Goal: Transaction & Acquisition: Purchase product/service

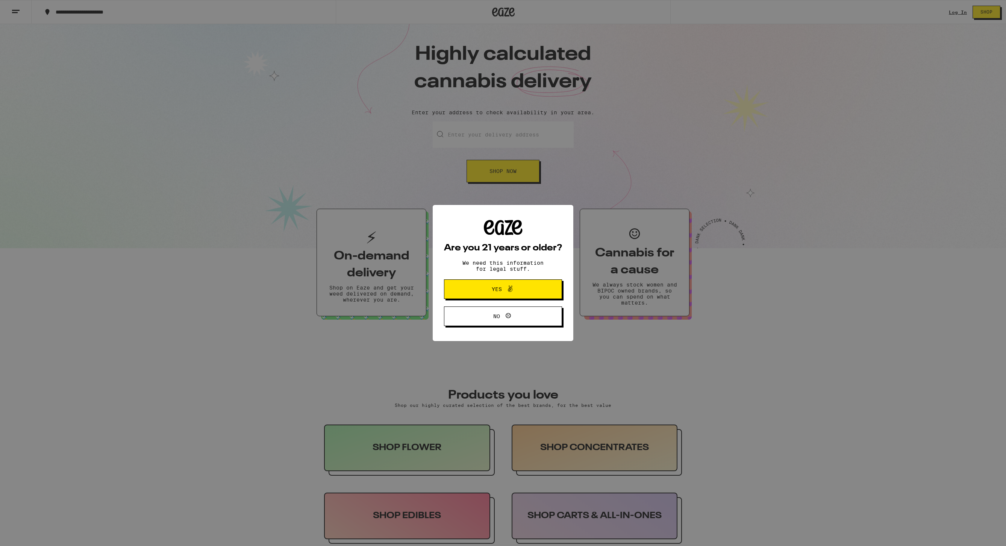
click at [516, 287] on span "Yes" at bounding box center [502, 289] width 57 height 10
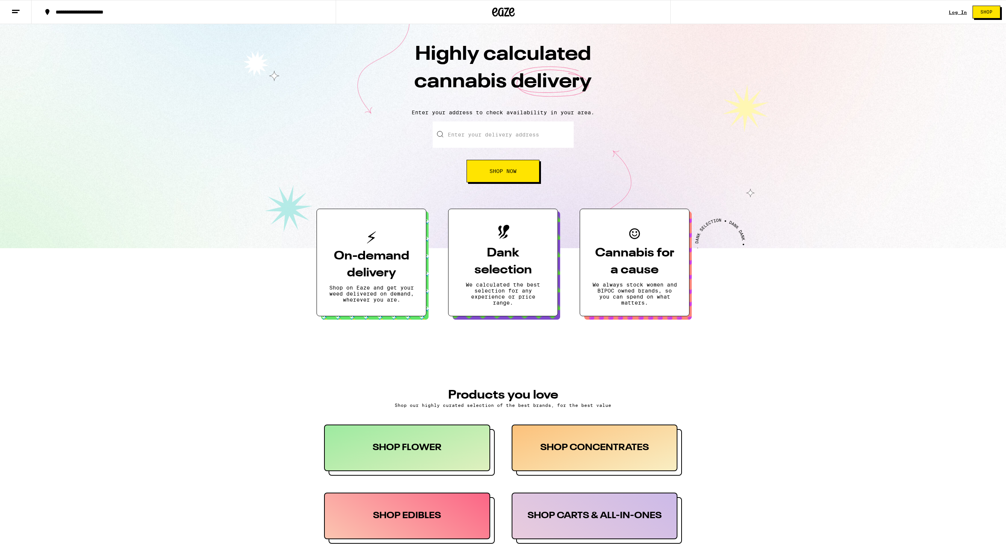
click at [959, 13] on link "Log In" at bounding box center [958, 12] width 18 height 5
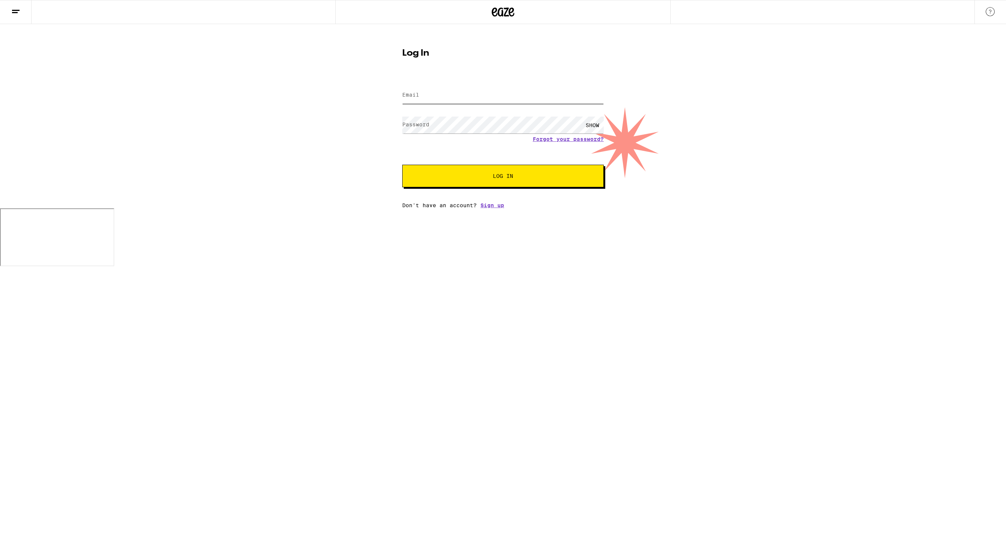
click at [448, 92] on input "Email" at bounding box center [502, 95] width 201 height 17
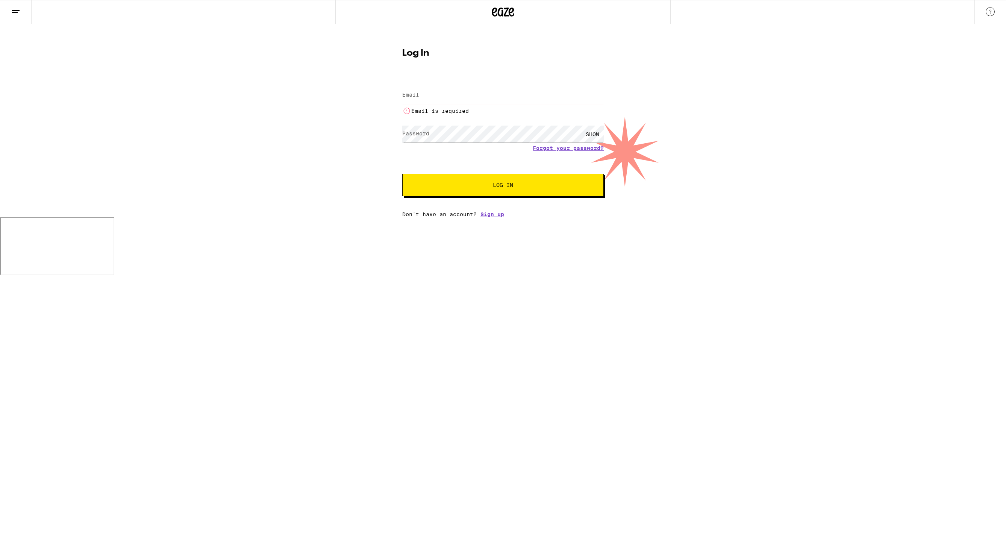
type input "[EMAIL_ADDRESS][DOMAIN_NAME]"
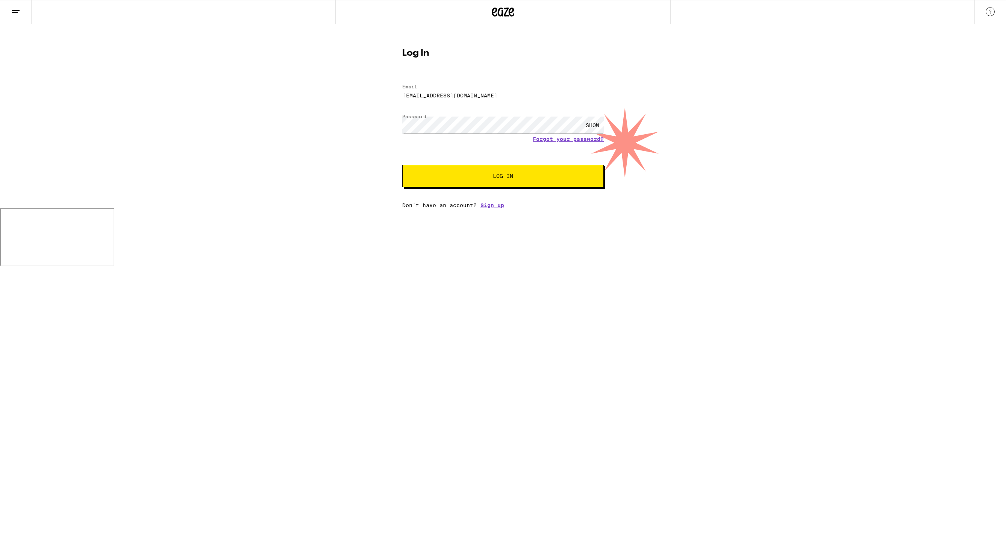
click at [467, 176] on span "Log In" at bounding box center [503, 175] width 141 height 5
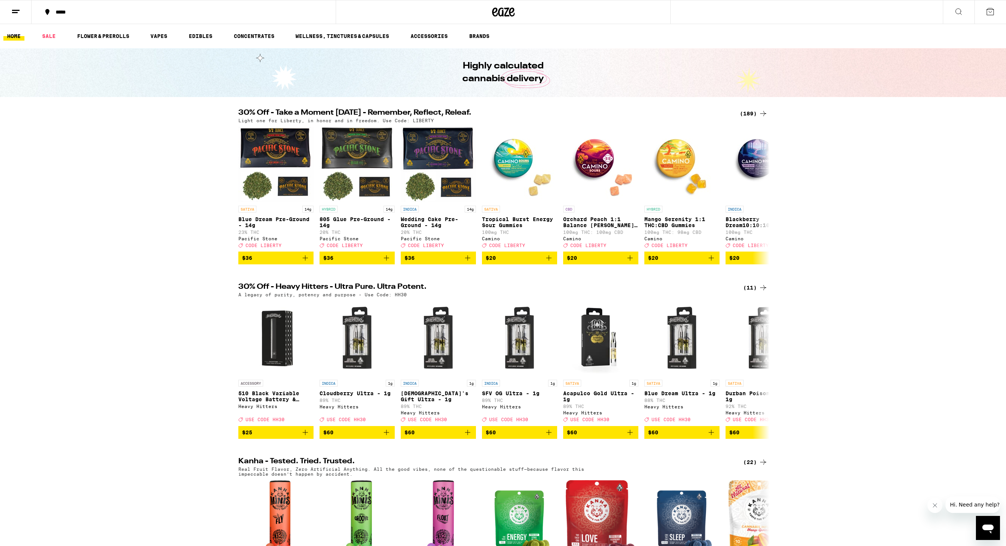
click at [79, 12] on div "*****" at bounding box center [188, 11] width 273 height 5
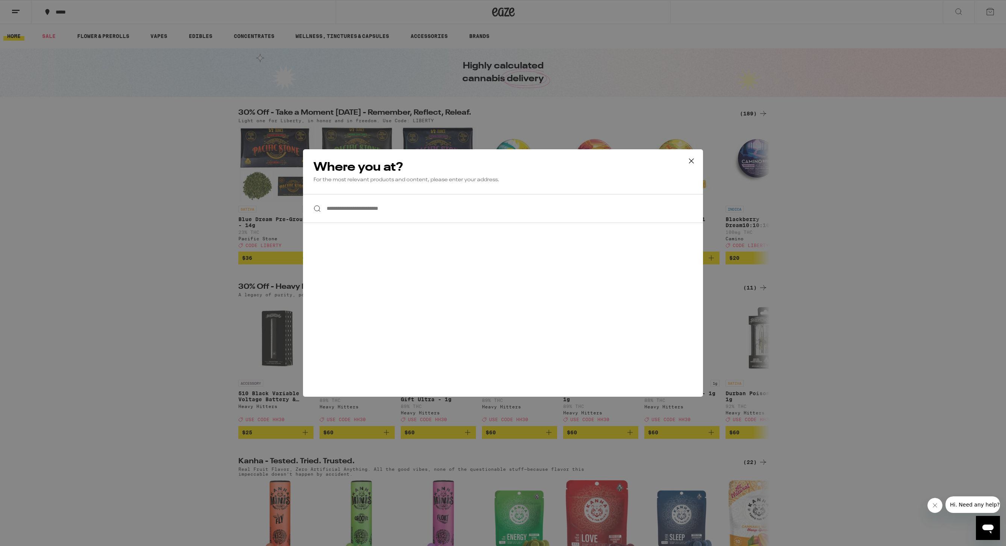
click at [391, 209] on input "**********" at bounding box center [503, 208] width 400 height 29
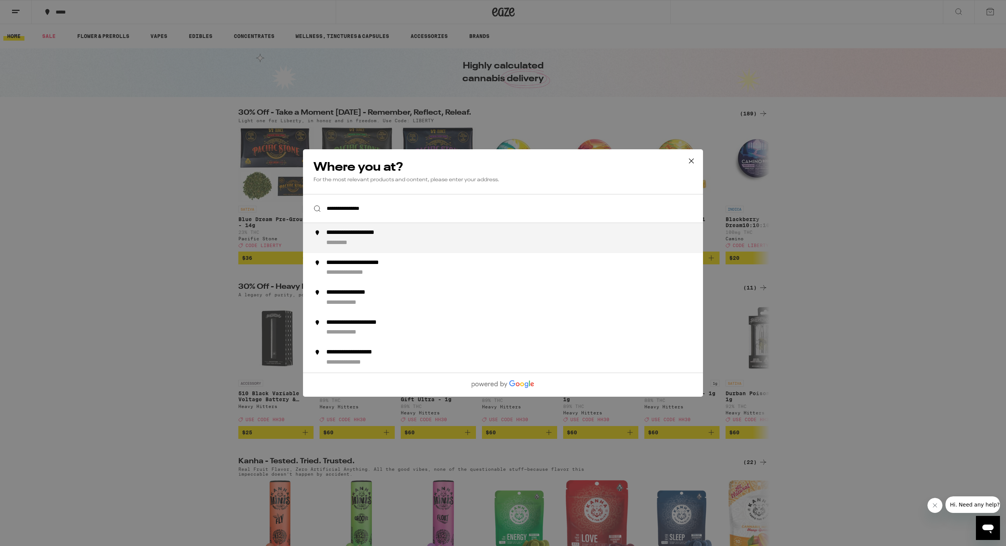
click at [394, 240] on div "**********" at bounding box center [517, 238] width 383 height 18
type input "**********"
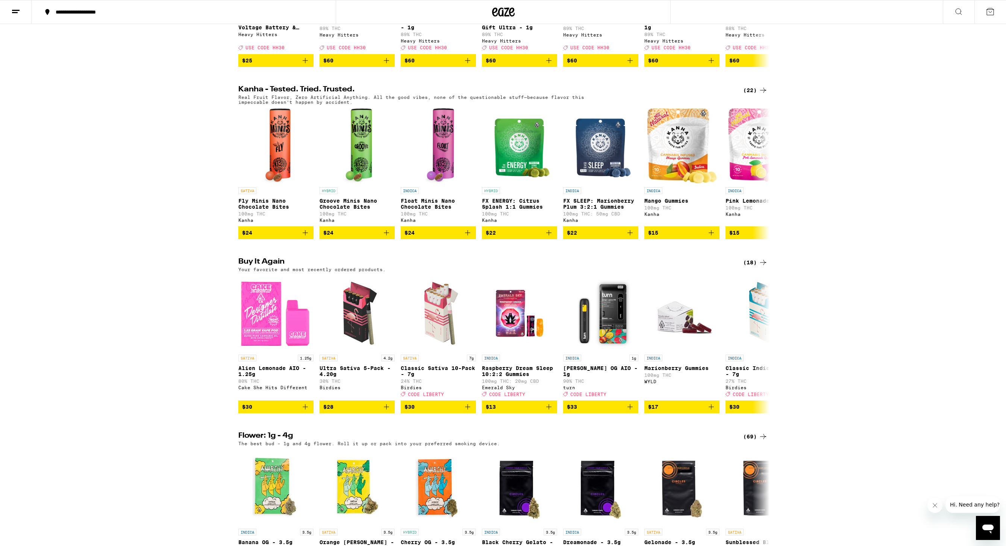
scroll to position [370, 0]
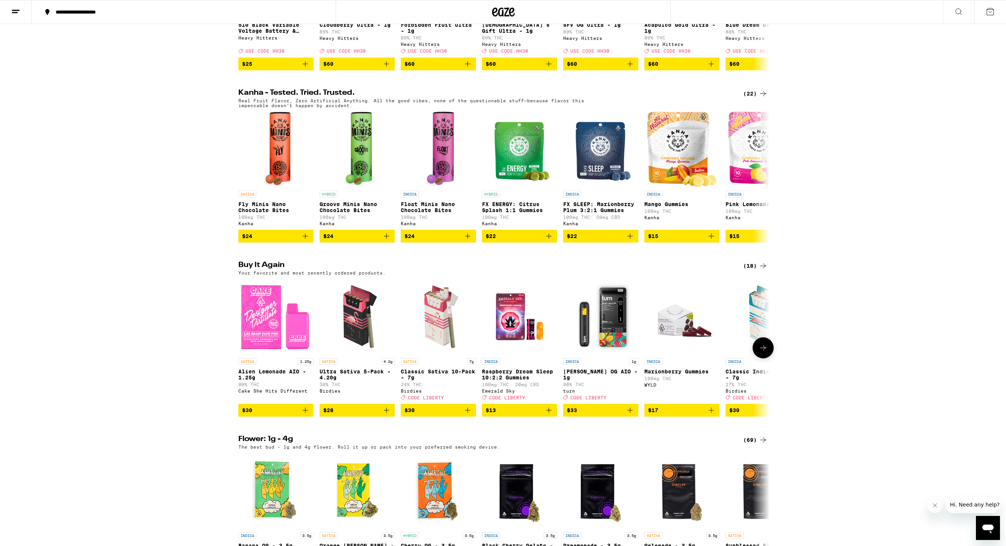
click at [468, 415] on icon "Add to bag" at bounding box center [467, 410] width 9 height 9
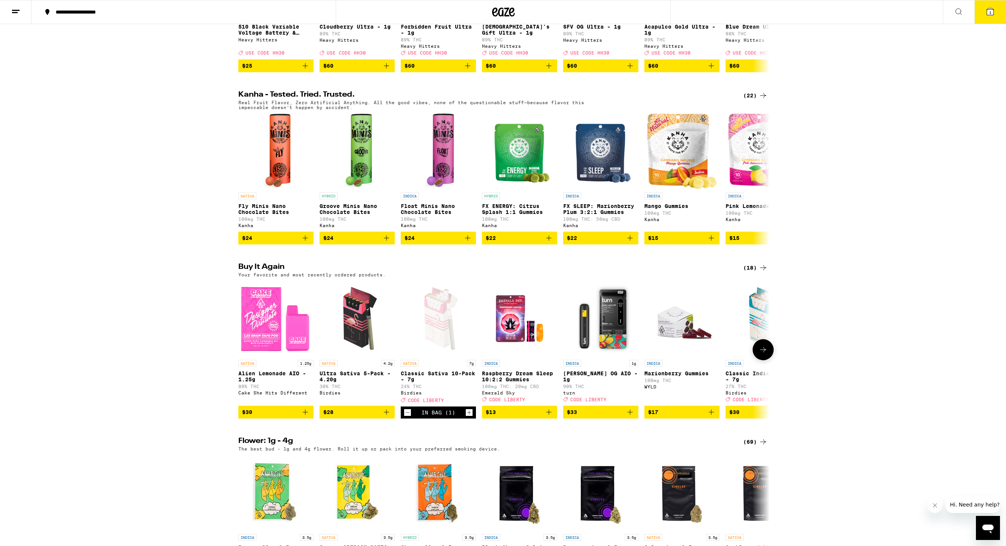
scroll to position [366, 0]
click at [468, 417] on icon "Increment" at bounding box center [469, 412] width 7 height 9
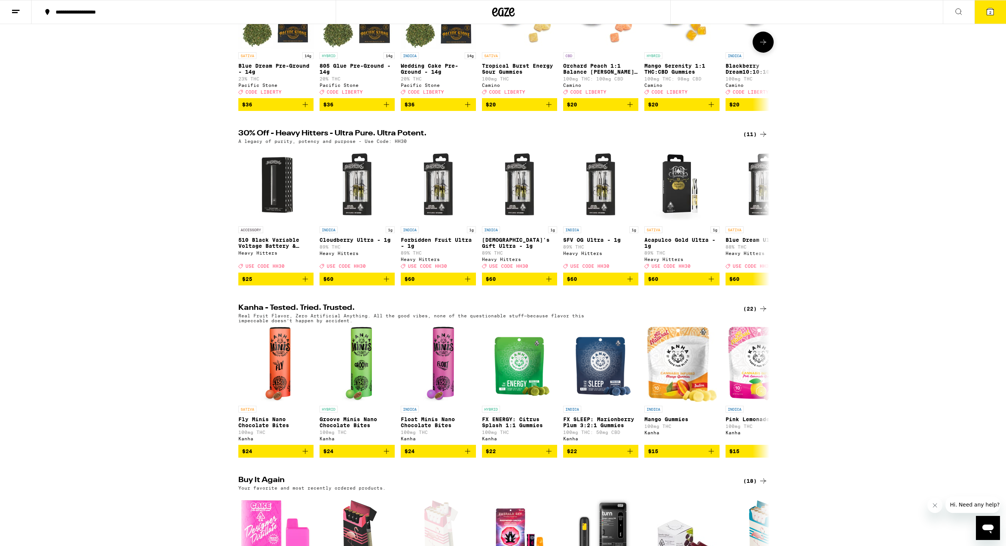
scroll to position [0, 0]
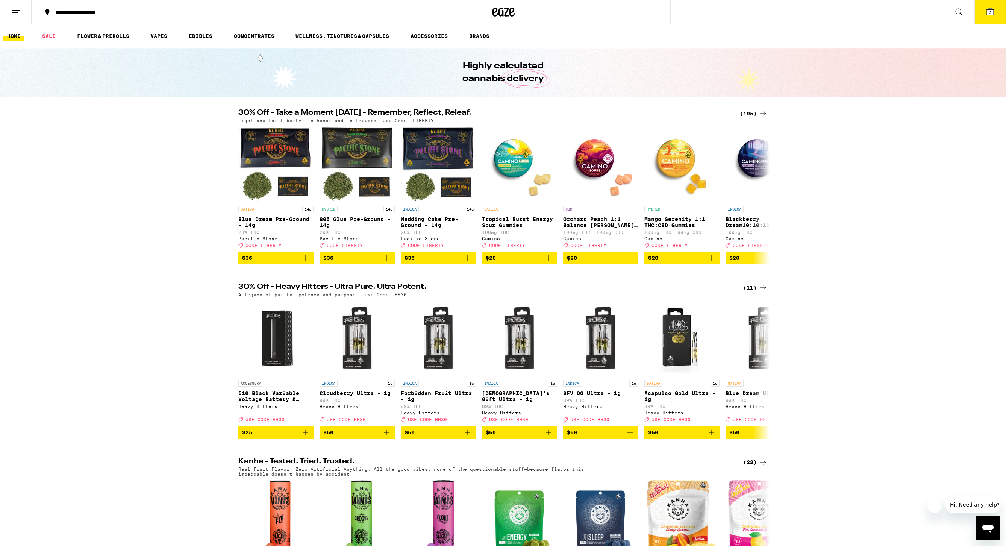
click at [991, 16] on button "2" at bounding box center [990, 11] width 32 height 23
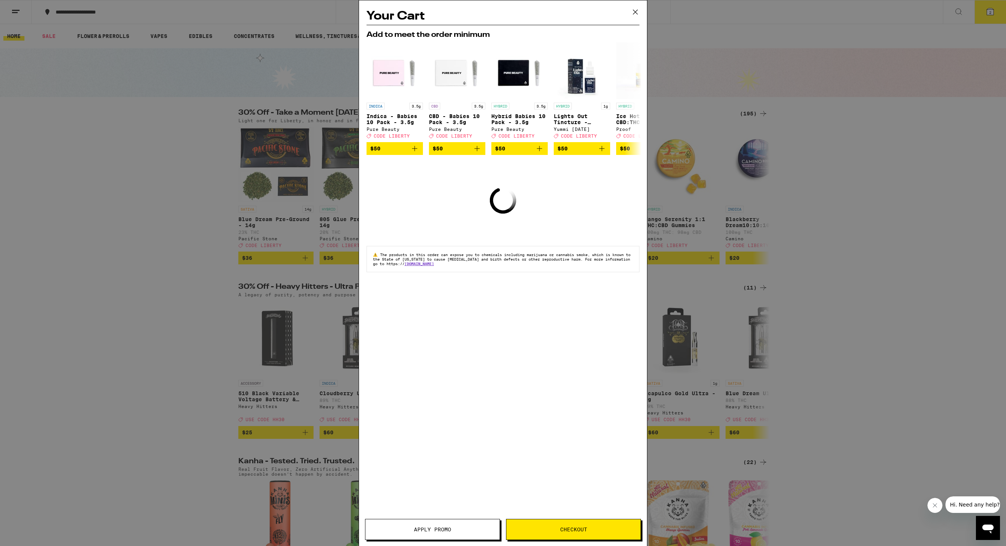
click at [560, 529] on span "Checkout" at bounding box center [573, 529] width 27 height 5
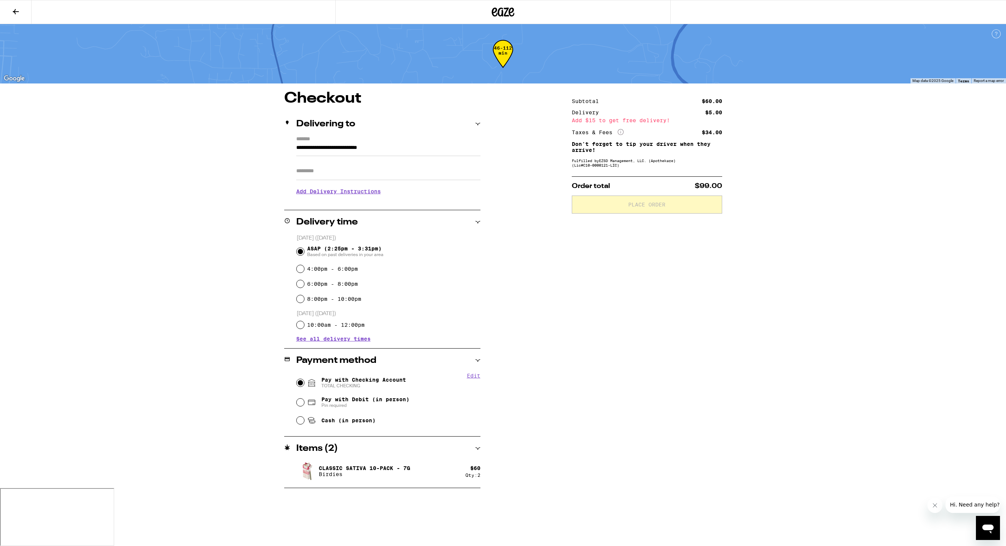
click at [299, 382] on input "Pay with Checking Account TOTAL CHECKING" at bounding box center [301, 383] width 8 height 8
radio input "true"
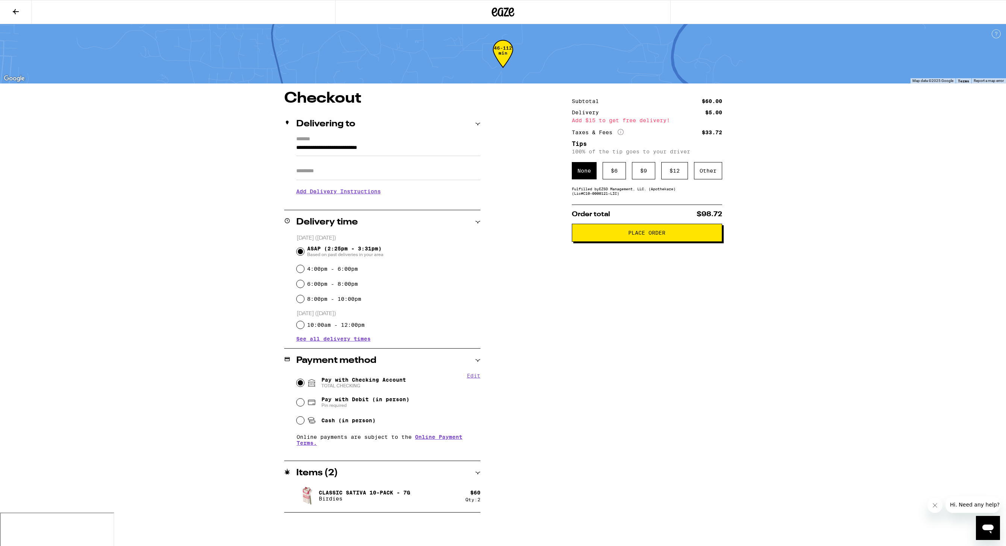
click at [600, 232] on button "Place Order" at bounding box center [647, 233] width 150 height 18
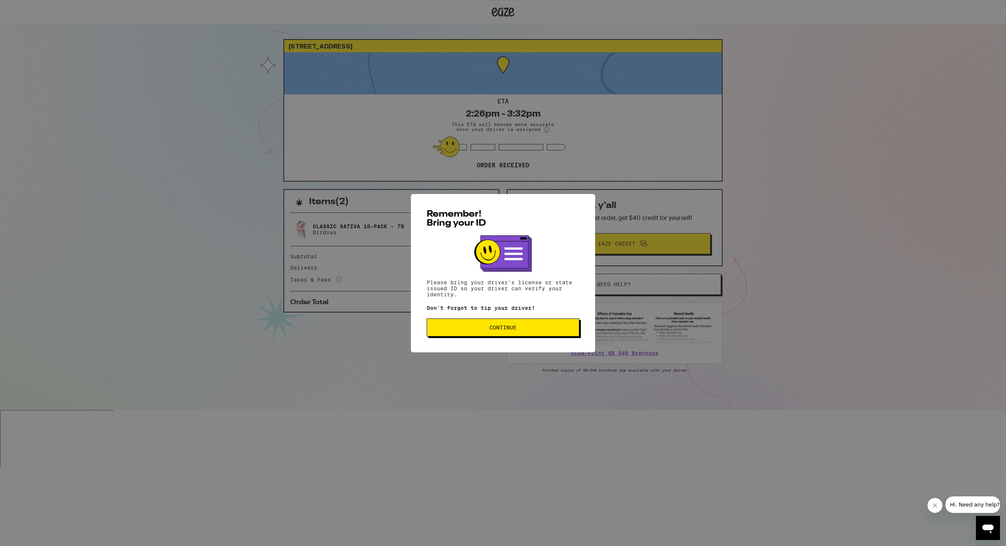
click at [540, 327] on span "Continue" at bounding box center [503, 327] width 140 height 5
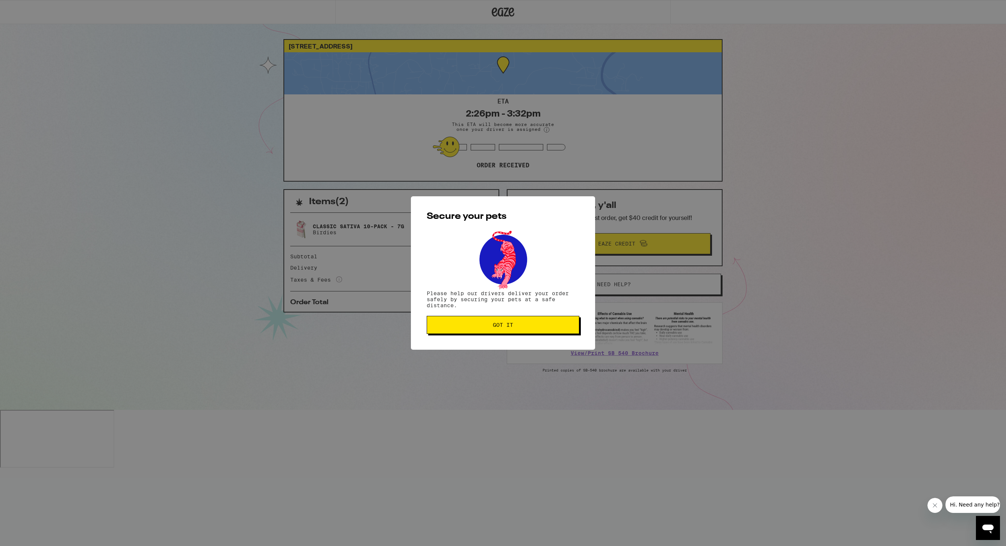
click at [539, 325] on span "Got it" at bounding box center [503, 324] width 140 height 5
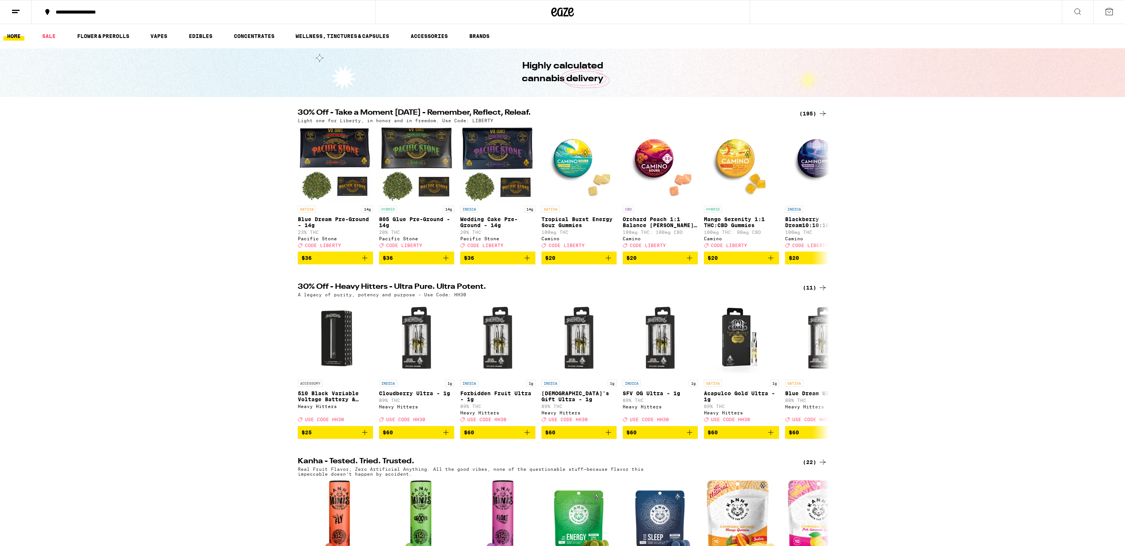
click at [1109, 14] on icon at bounding box center [1108, 11] width 9 height 9
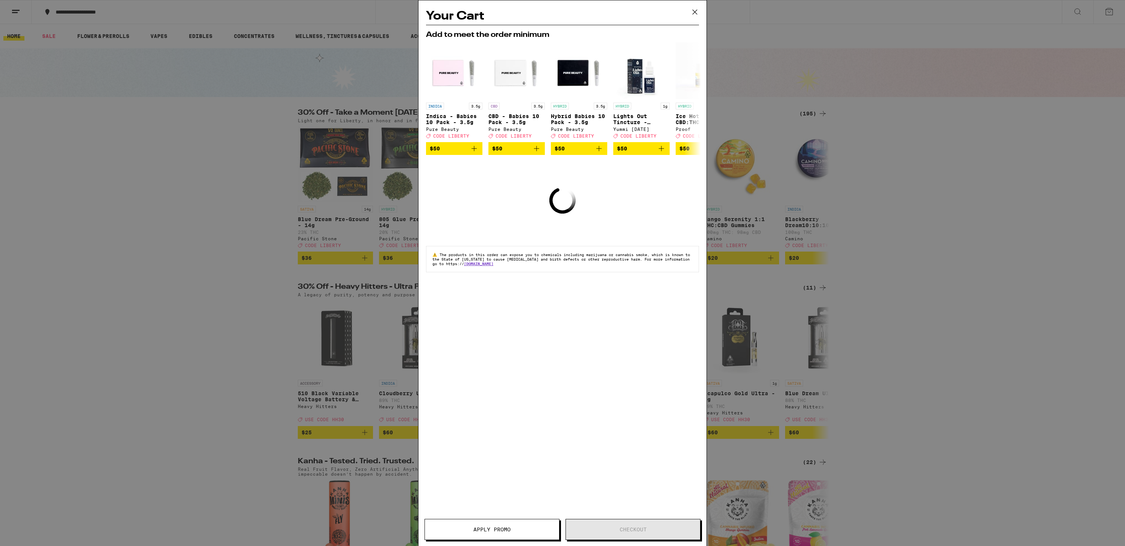
click at [696, 14] on icon at bounding box center [694, 12] width 5 height 5
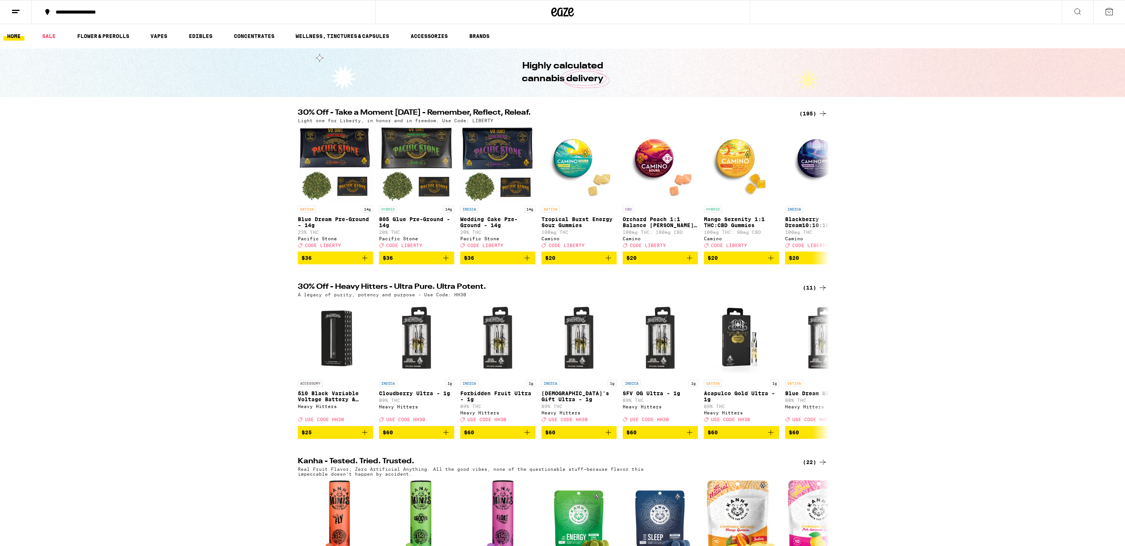
click at [17, 12] on line at bounding box center [15, 12] width 6 height 0
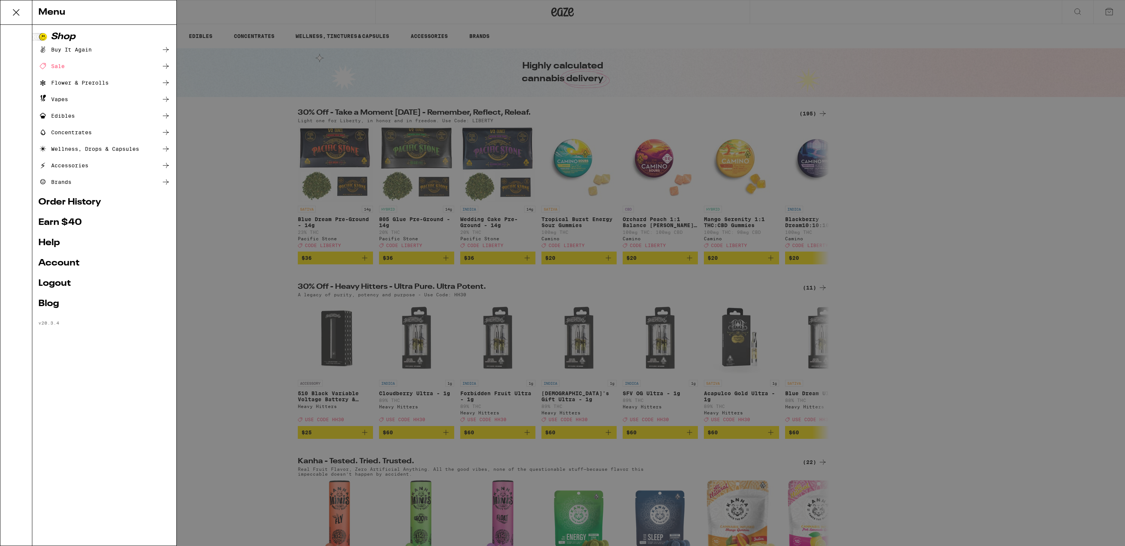
click at [72, 260] on link "Account" at bounding box center [104, 263] width 132 height 9
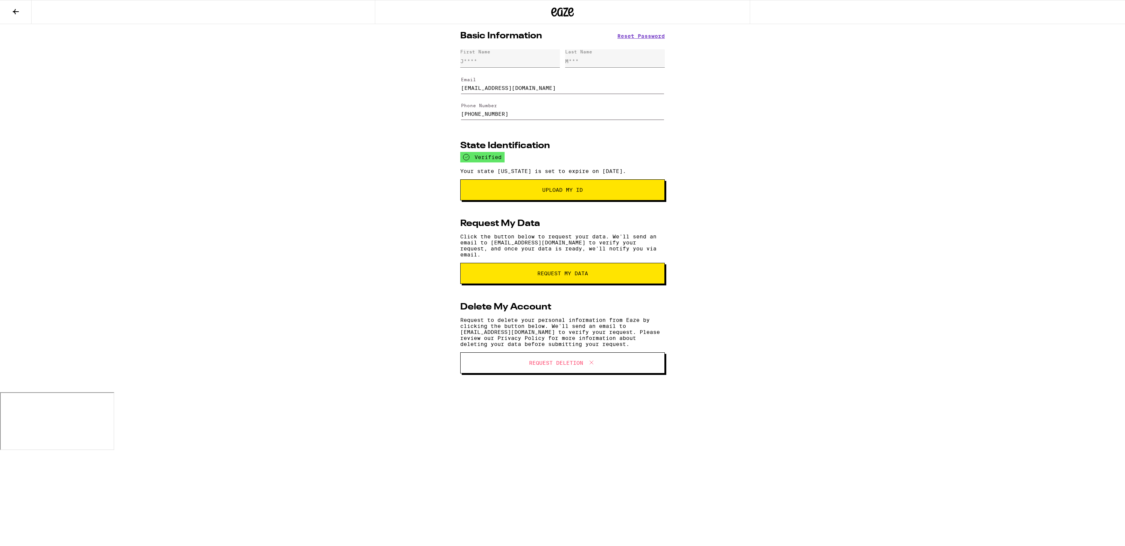
click at [15, 13] on icon at bounding box center [16, 11] width 6 height 5
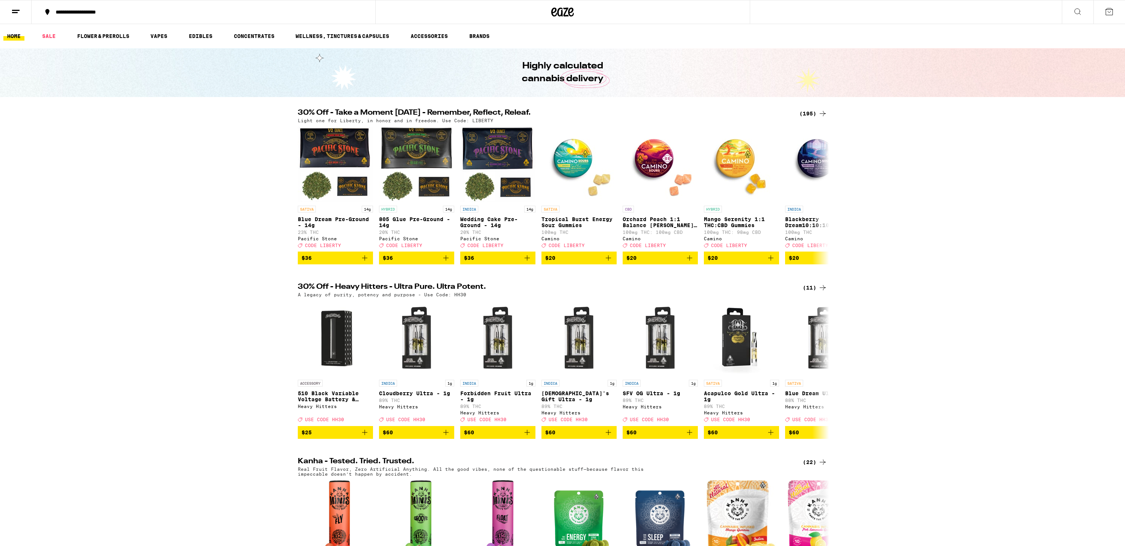
click at [21, 14] on button at bounding box center [16, 12] width 32 height 24
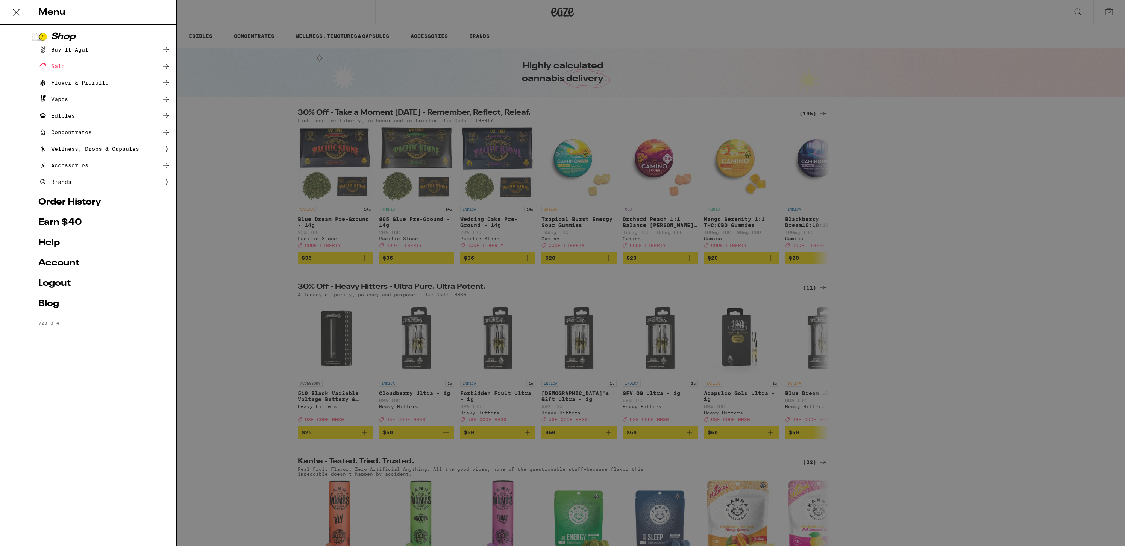
click at [18, 10] on icon at bounding box center [16, 12] width 6 height 6
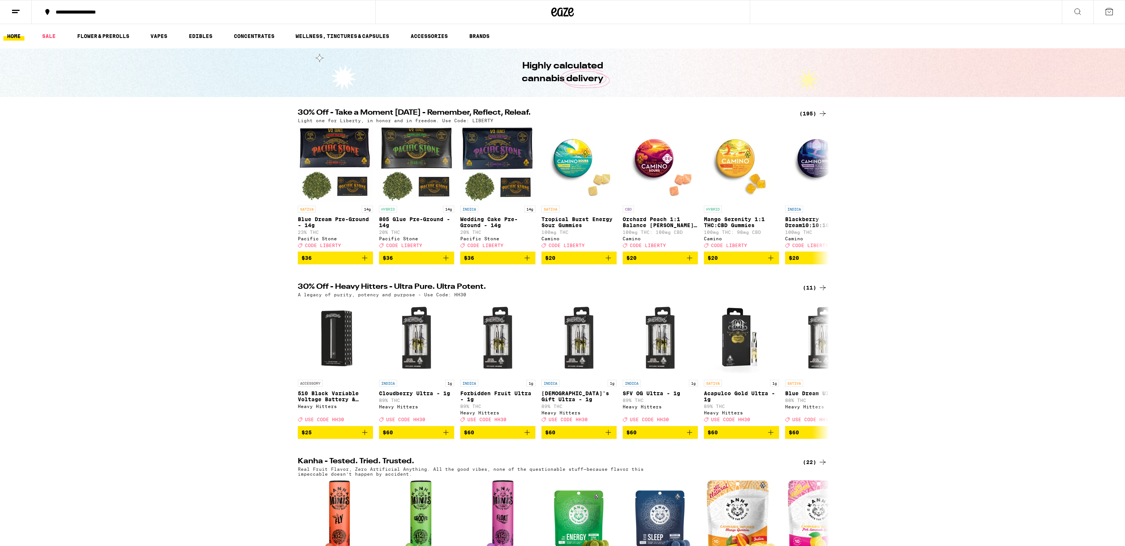
click at [18, 10] on line at bounding box center [16, 10] width 8 height 0
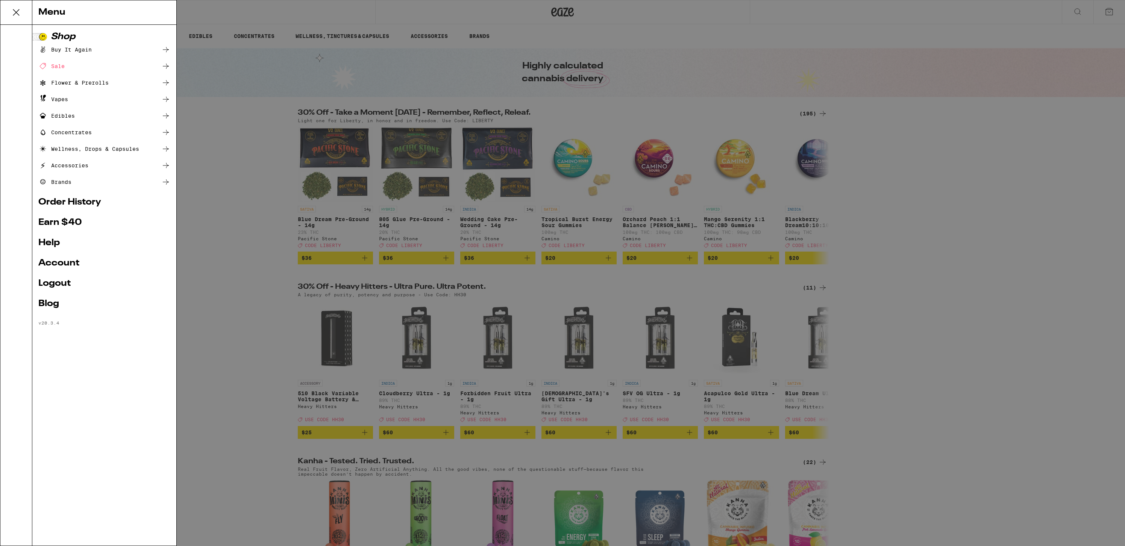
click at [66, 201] on link "Order History" at bounding box center [104, 202] width 132 height 9
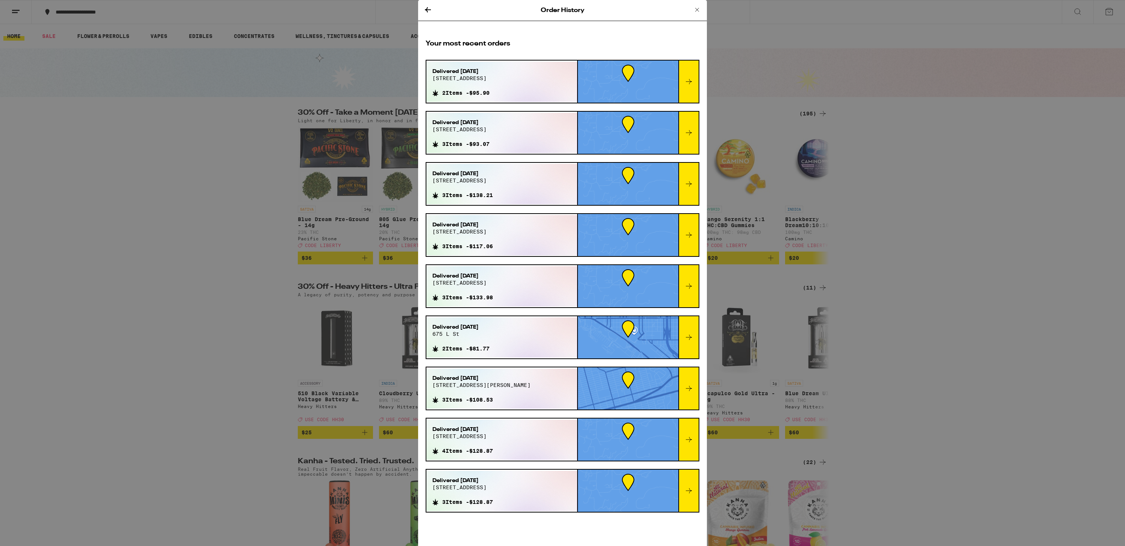
click at [687, 81] on icon at bounding box center [689, 81] width 6 height 5
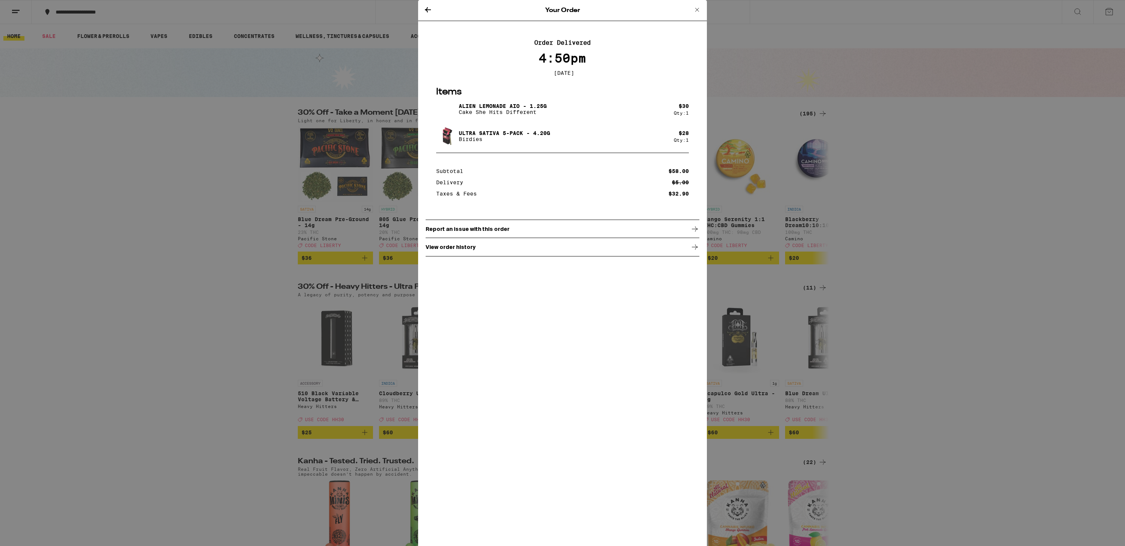
click at [610, 232] on div "Report an issue with this order" at bounding box center [563, 229] width 274 height 19
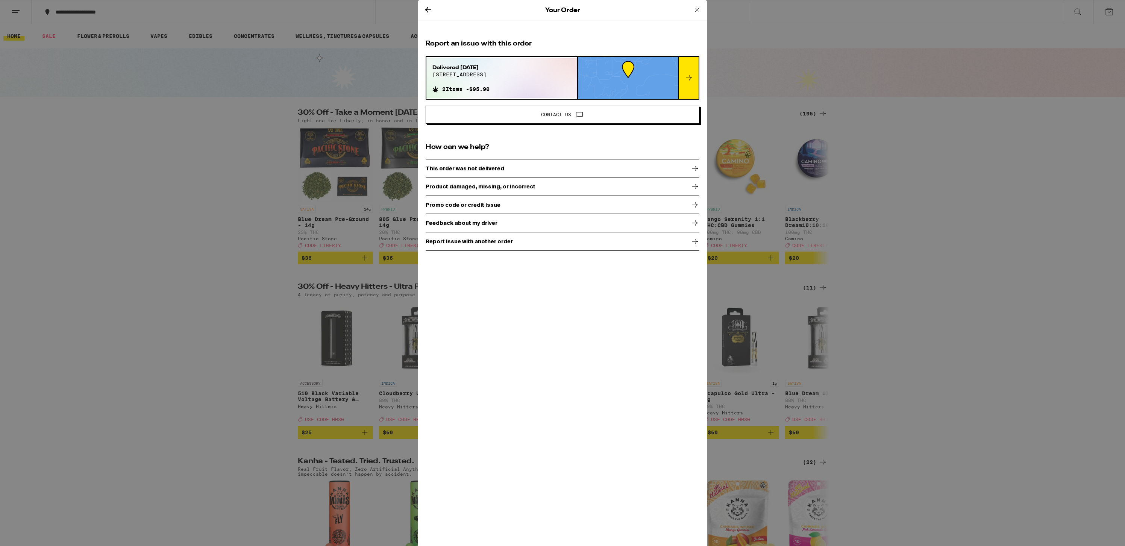
click at [564, 186] on div "Product damaged, missing, or incorrect" at bounding box center [563, 186] width 274 height 19
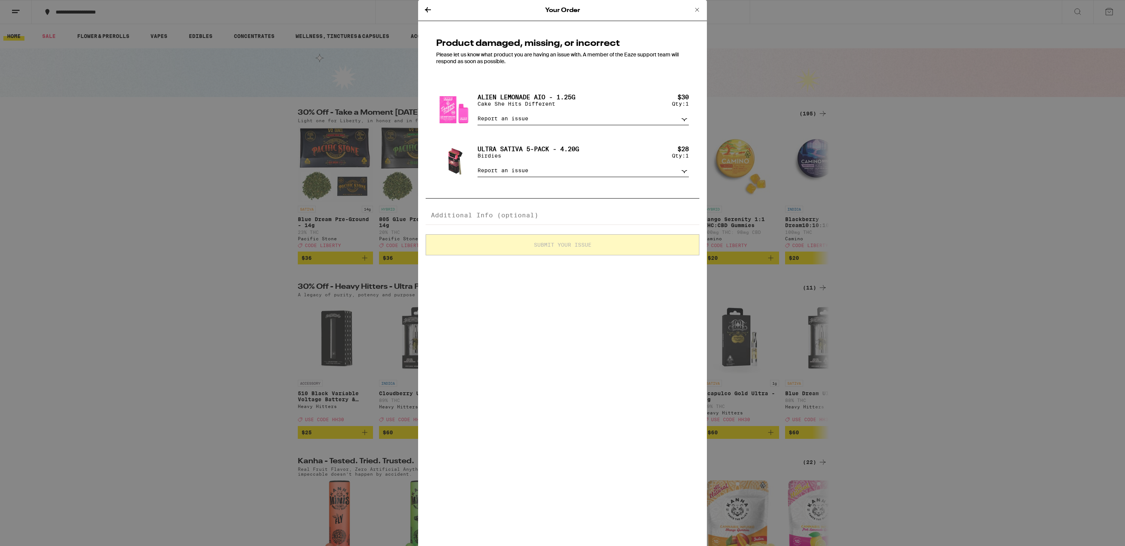
click at [566, 112] on div "Alien Lemonade AIO - 1.25g Cake She Hits Different $ 30 Qty: 1" at bounding box center [582, 103] width 211 height 18
click at [542, 103] on p "Cake She Hits Different" at bounding box center [526, 104] width 98 height 6
click at [531, 216] on textarea at bounding box center [563, 215] width 274 height 19
click at [533, 216] on textarea at bounding box center [563, 215] width 274 height 19
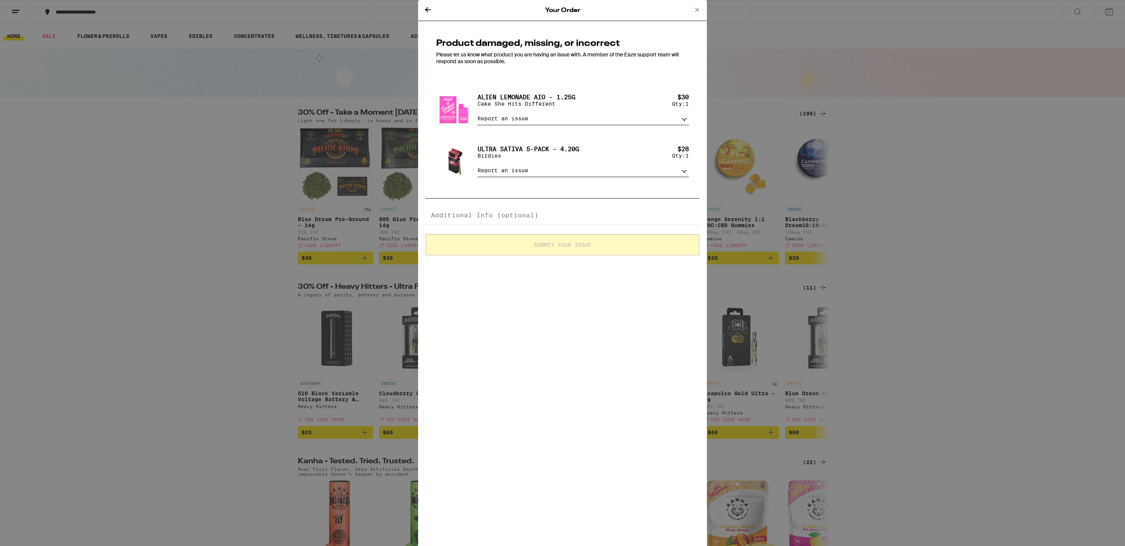
click at [520, 219] on textarea at bounding box center [563, 215] width 274 height 19
drag, startPoint x: 675, startPoint y: 147, endPoint x: 678, endPoint y: 138, distance: 10.0
click at [675, 147] on div "$ 28 Qty: 1" at bounding box center [680, 151] width 17 height 13
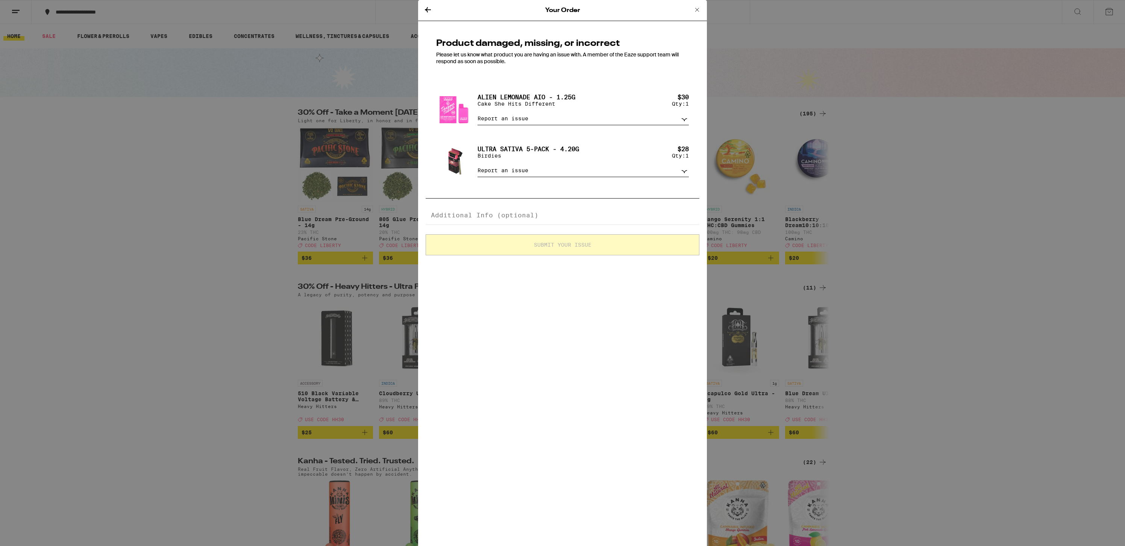
click at [683, 120] on select "Report an issue Item missing Item is broken/defective Received the wrong item L…" at bounding box center [582, 118] width 211 height 13
select select "item_broken"
click at [477, 114] on select "Report an issue Item missing Item is broken/defective Received the wrong item L…" at bounding box center [582, 118] width 211 height 13
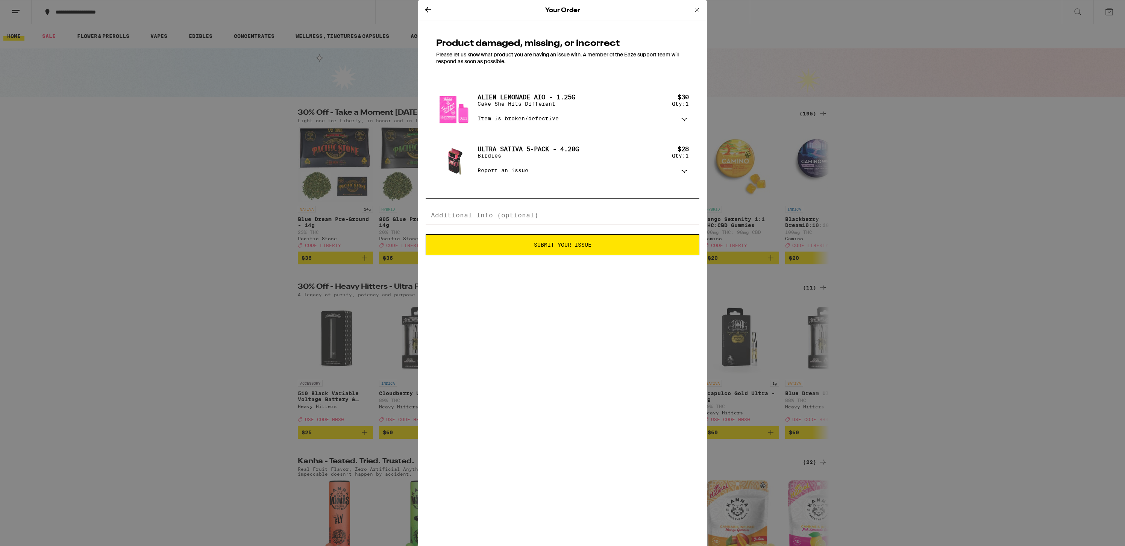
click at [603, 247] on span "Submit Your Issue" at bounding box center [562, 244] width 265 height 5
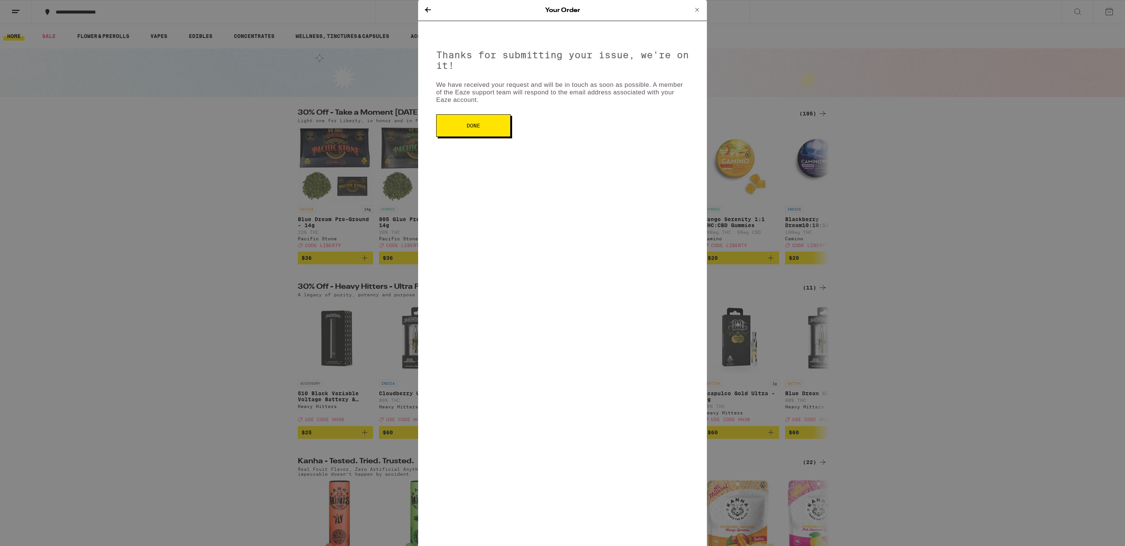
click at [503, 132] on button "Done" at bounding box center [473, 125] width 74 height 23
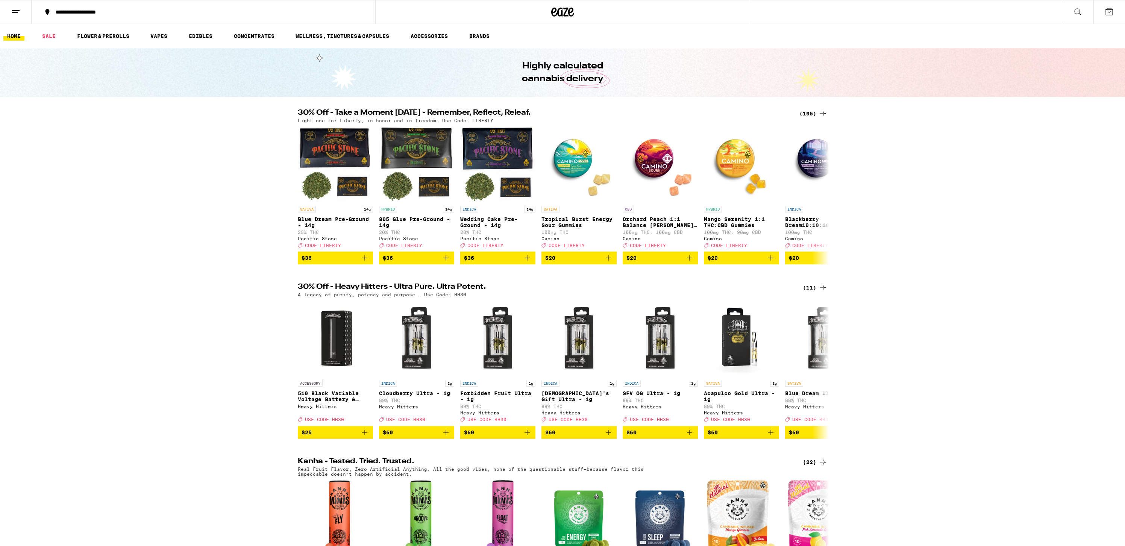
click at [17, 10] on line at bounding box center [16, 10] width 8 height 0
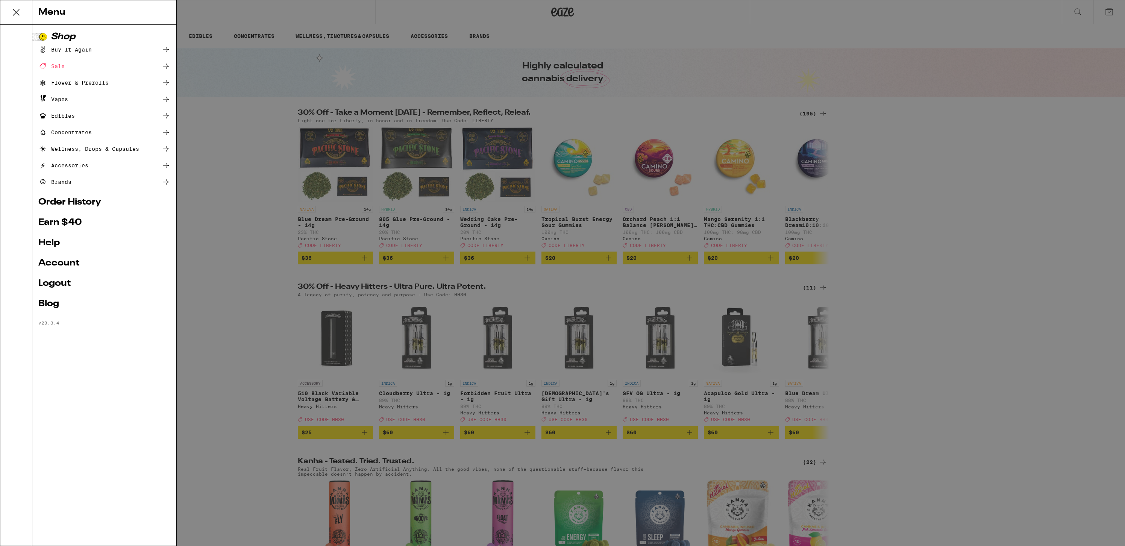
click at [79, 260] on link "Account" at bounding box center [104, 263] width 132 height 9
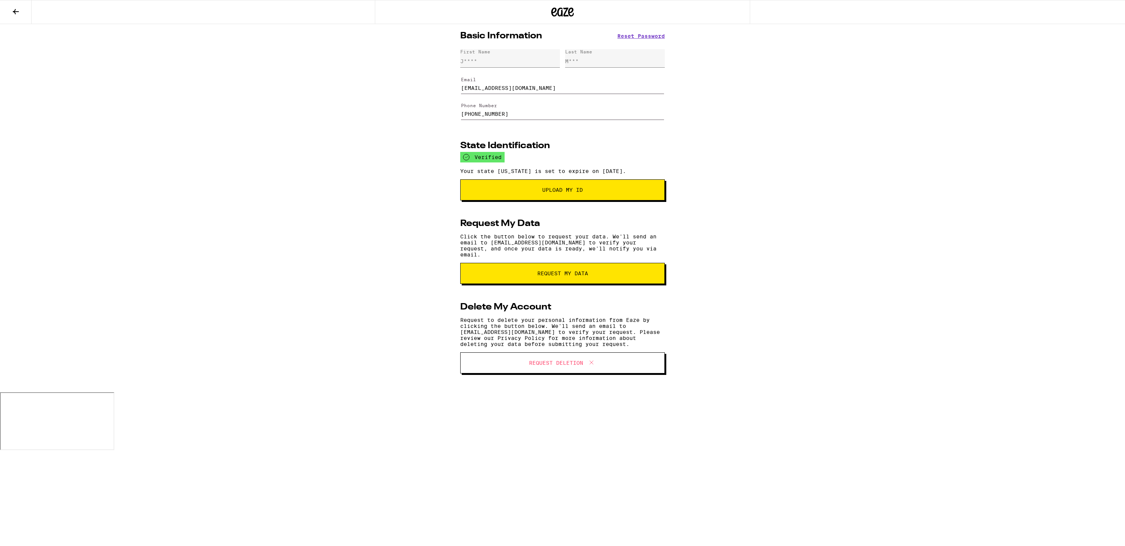
click at [480, 91] on input "[EMAIL_ADDRESS][DOMAIN_NAME]" at bounding box center [562, 83] width 203 height 21
click at [519, 88] on input "[EMAIL_ADDRESS][DOMAIN_NAME]" at bounding box center [562, 83] width 203 height 21
type input "jacob.marr07@gmail.com"
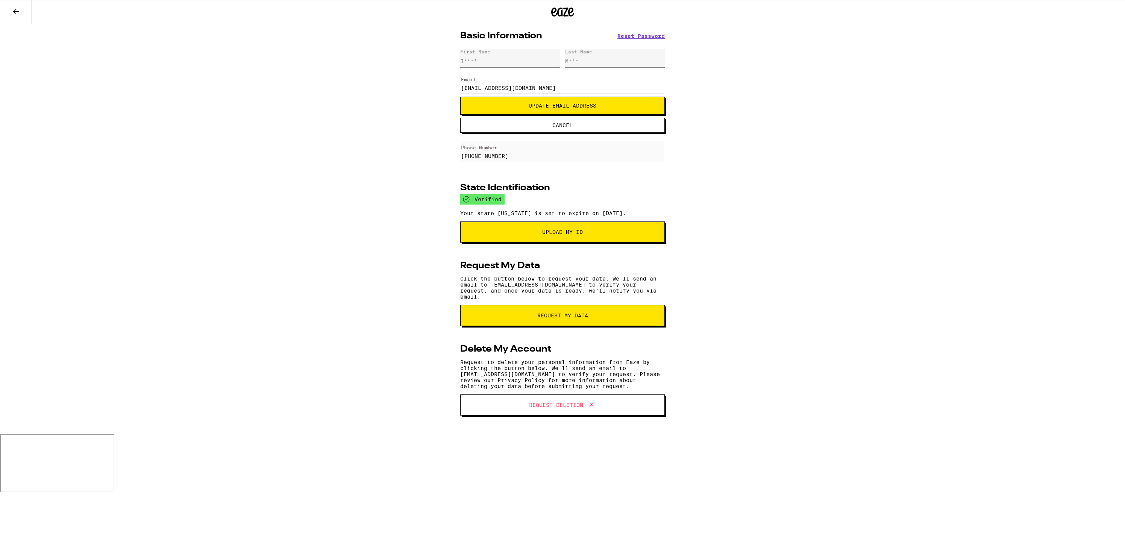
click at [532, 108] on span "Update Email Address" at bounding box center [563, 105] width 68 height 5
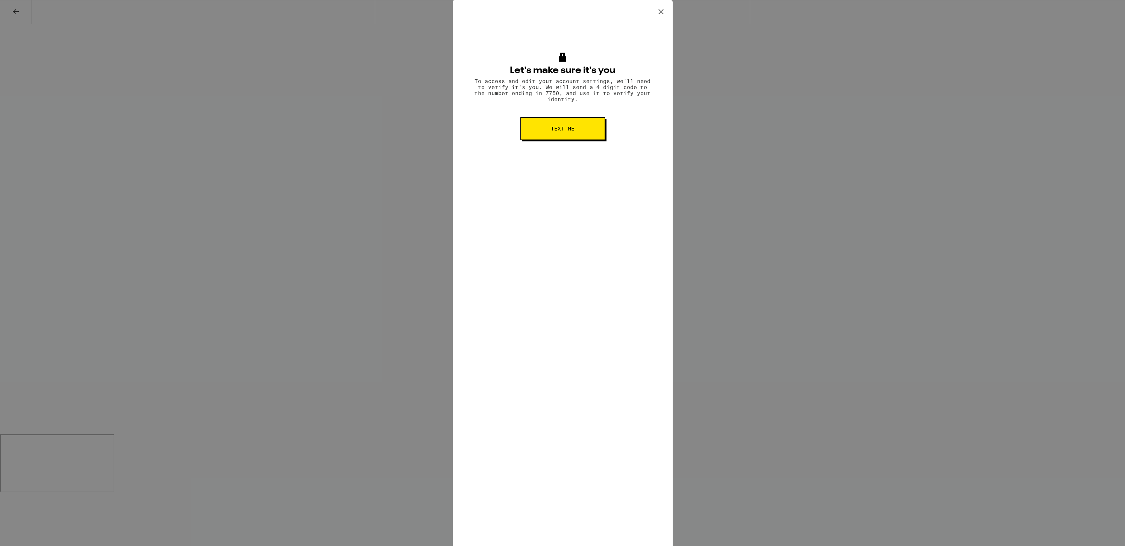
click at [549, 133] on button "Text me" at bounding box center [562, 128] width 85 height 23
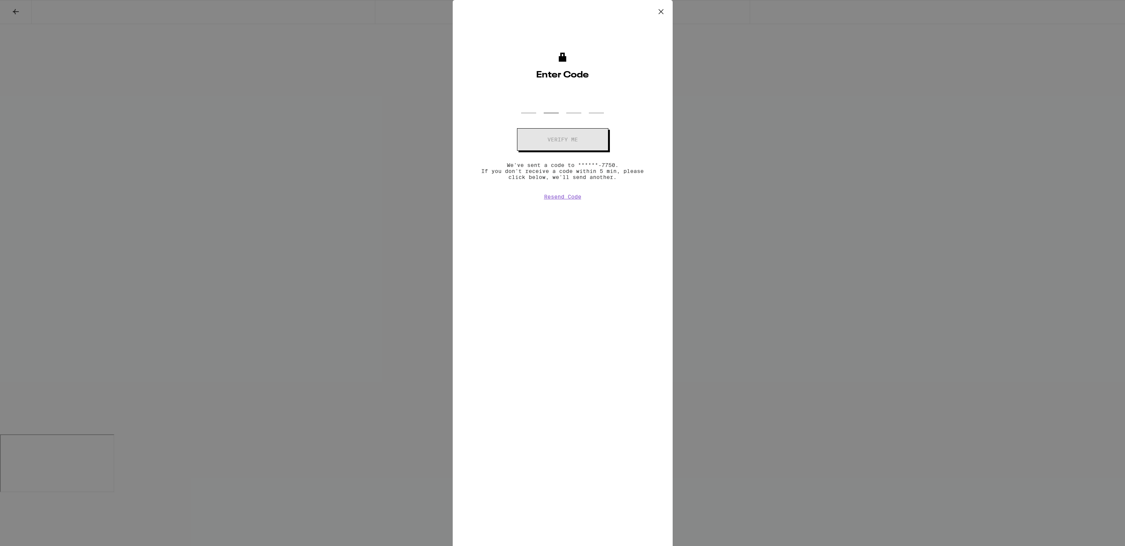
click at [550, 104] on input "OTP Code" at bounding box center [551, 102] width 15 height 22
click at [527, 105] on input "OTP Code" at bounding box center [528, 102] width 15 height 22
type input "2"
type input "4"
type input "2"
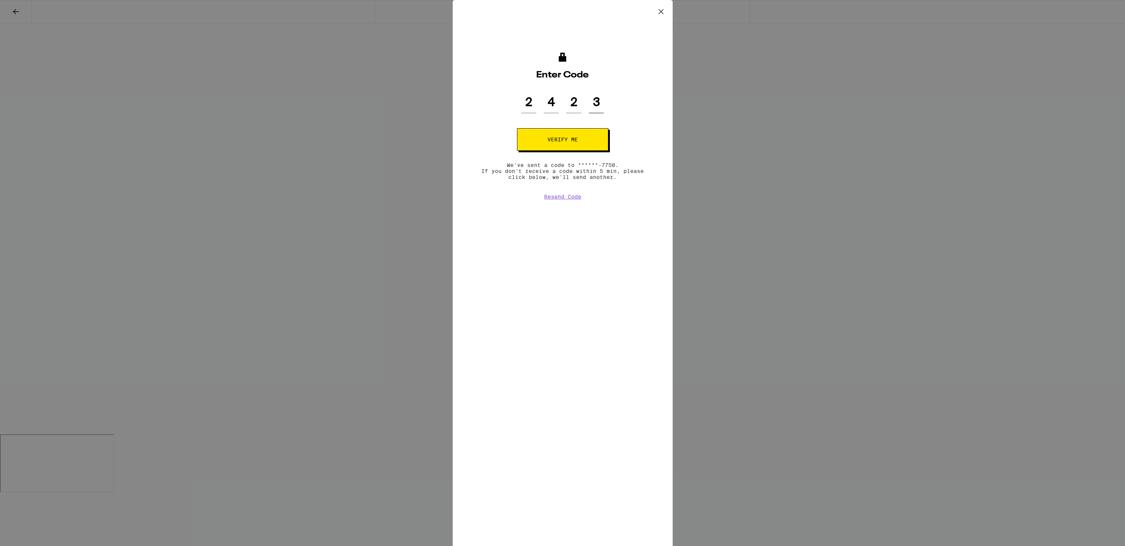
type input "3"
click at [539, 132] on button "Verify me" at bounding box center [562, 139] width 91 height 23
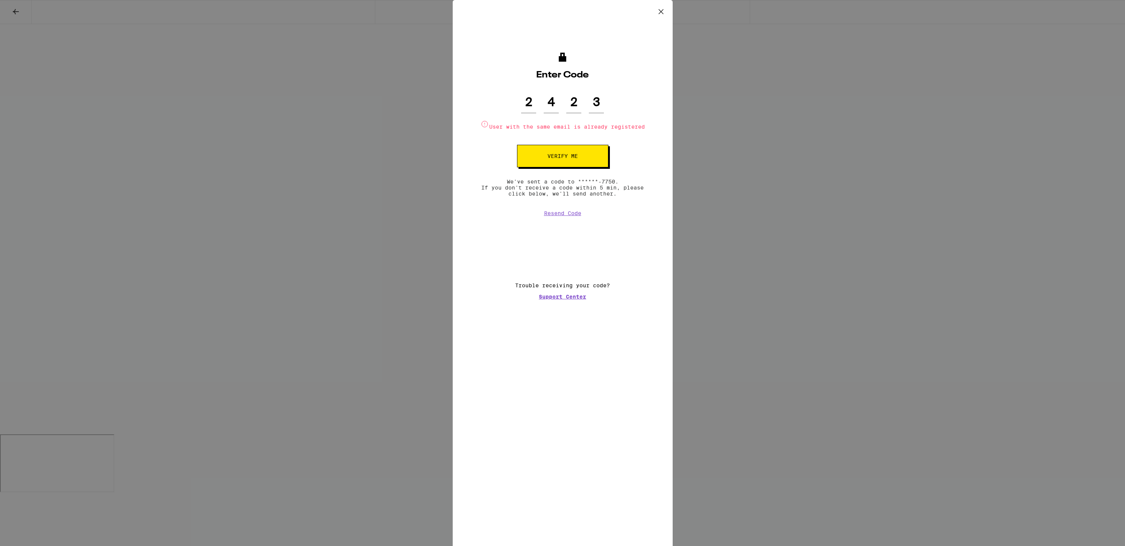
click at [659, 10] on icon at bounding box center [660, 11] width 11 height 11
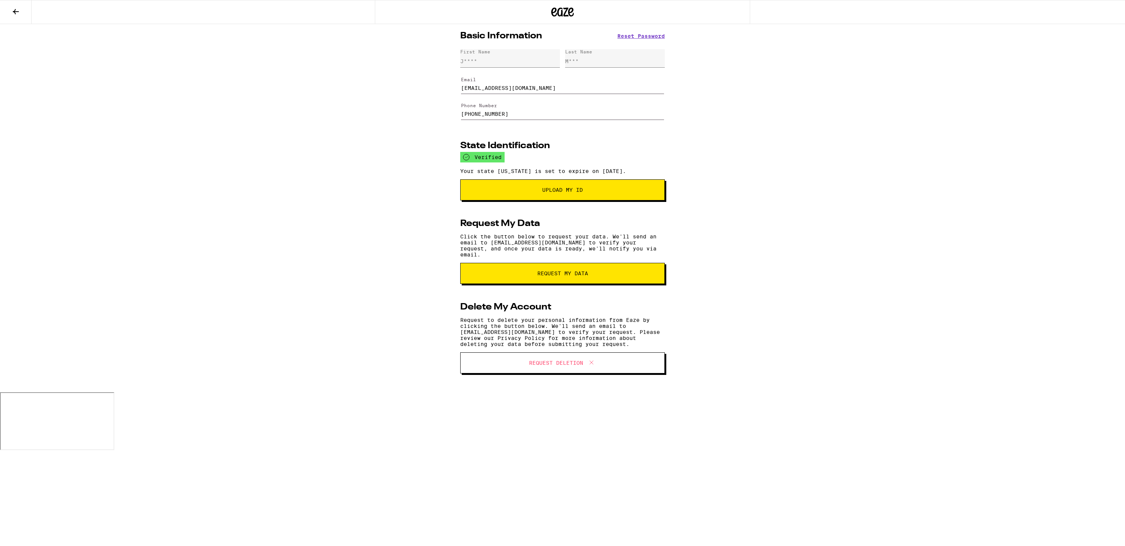
click at [15, 12] on icon at bounding box center [15, 11] width 9 height 9
